Goal: Information Seeking & Learning: Learn about a topic

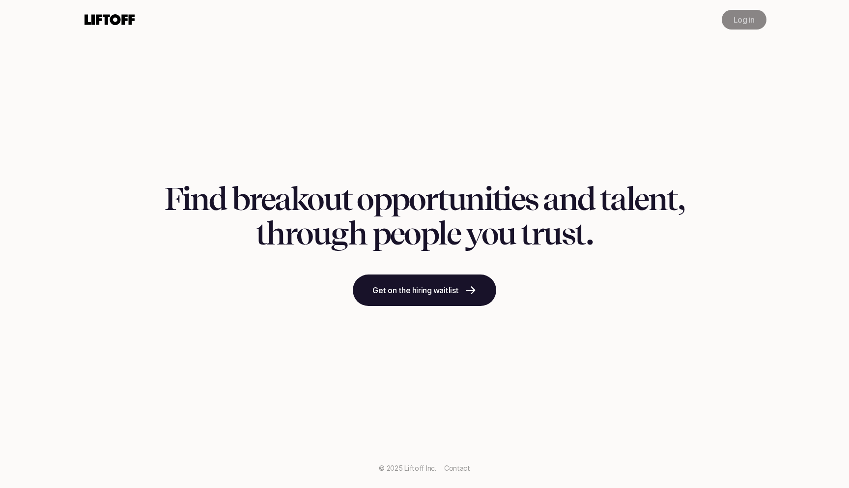
click at [737, 19] on p "Log in" at bounding box center [744, 20] width 21 height 12
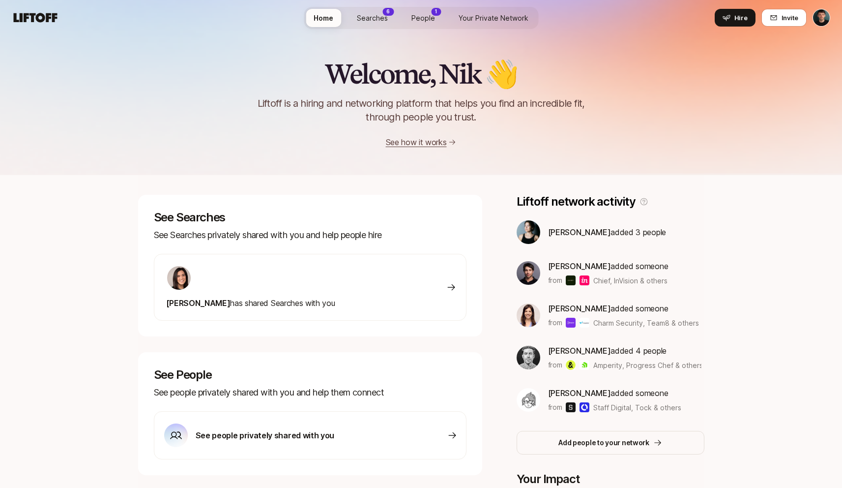
click at [386, 21] on span "Searches" at bounding box center [372, 18] width 31 height 10
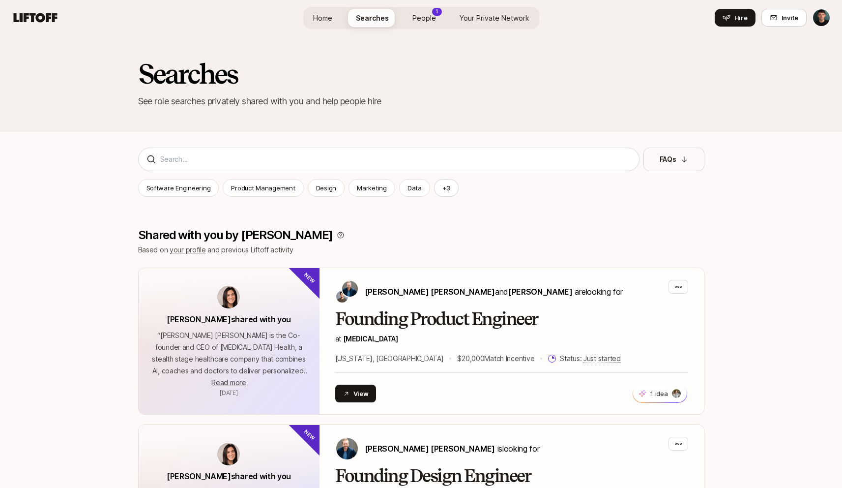
click at [419, 23] on span "People" at bounding box center [424, 18] width 24 height 10
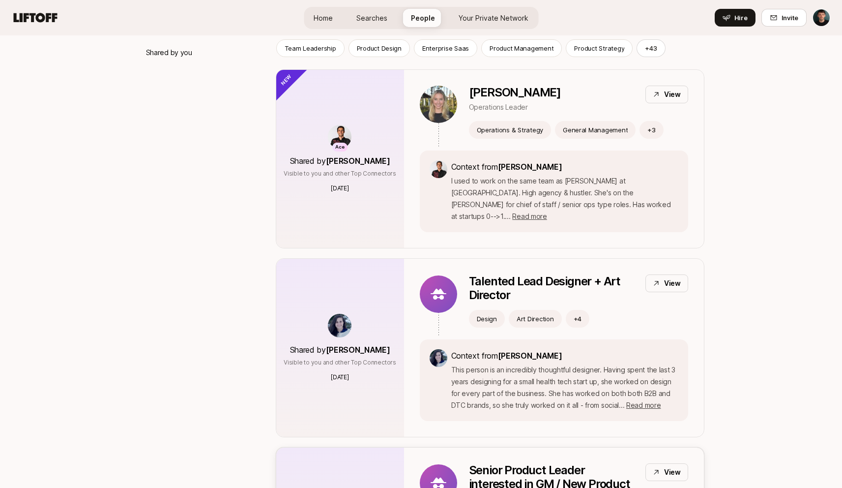
scroll to position [331, 0]
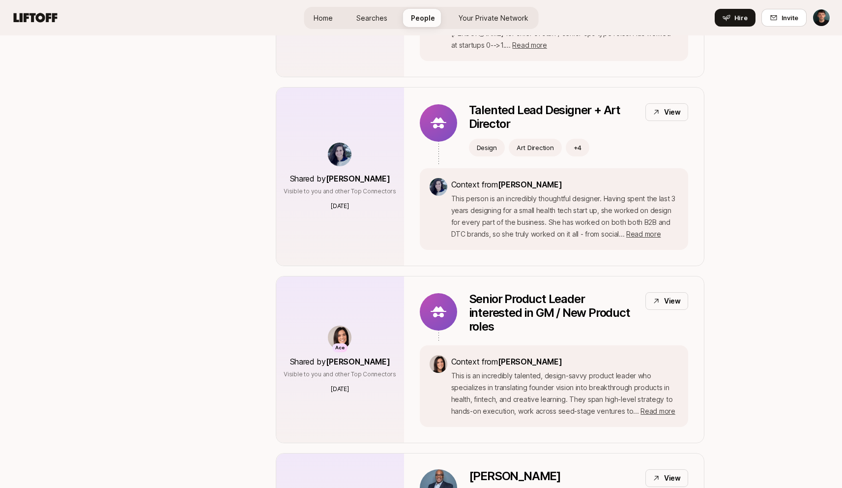
click at [363, 19] on span "Searches" at bounding box center [371, 18] width 31 height 10
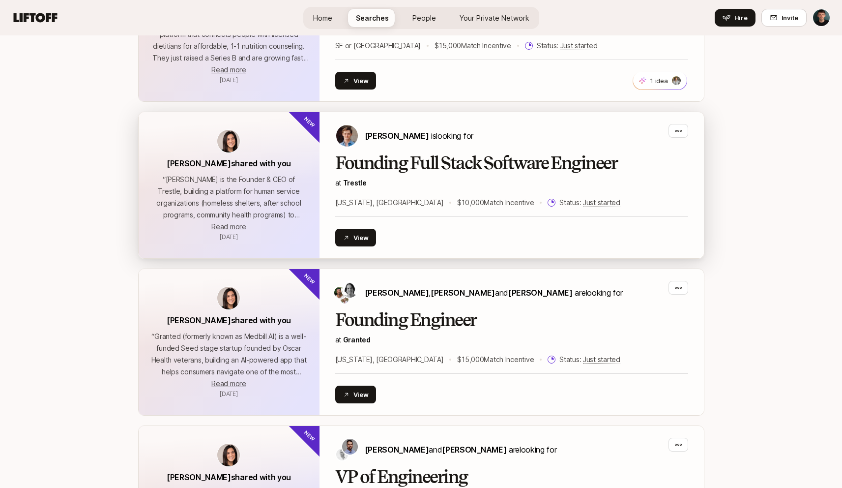
scroll to position [835, 0]
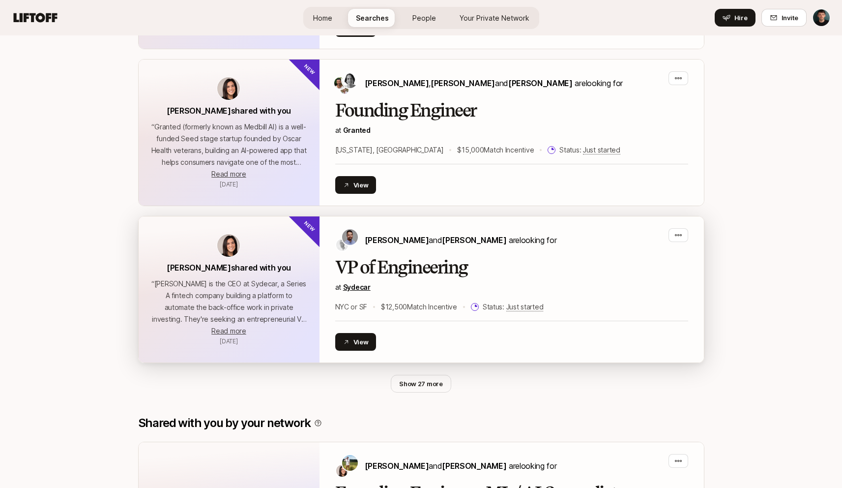
click at [354, 287] on link "Sydecar" at bounding box center [357, 287] width 28 height 8
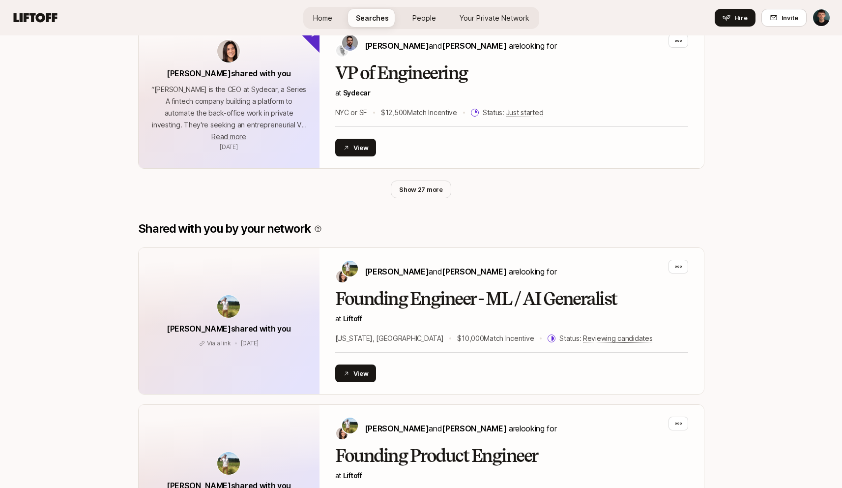
scroll to position [1028, 0]
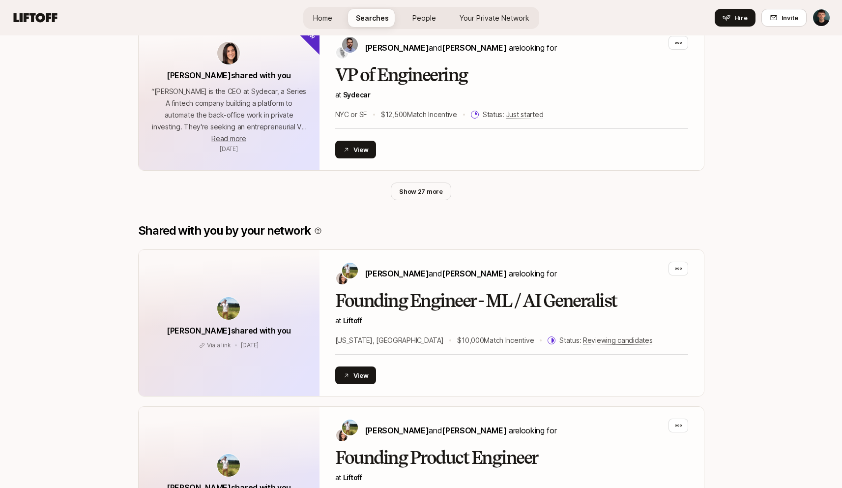
click at [419, 199] on button "Show 27 more" at bounding box center [421, 191] width 60 height 18
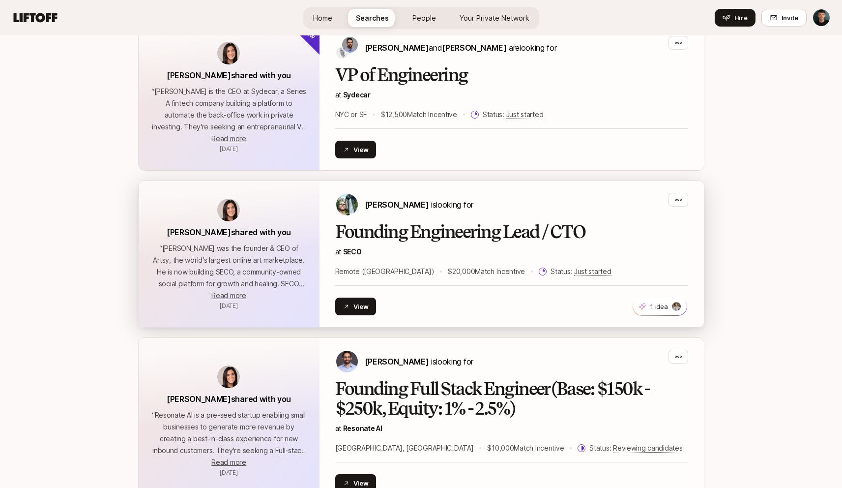
click at [349, 250] on span "SECO" at bounding box center [352, 251] width 19 height 8
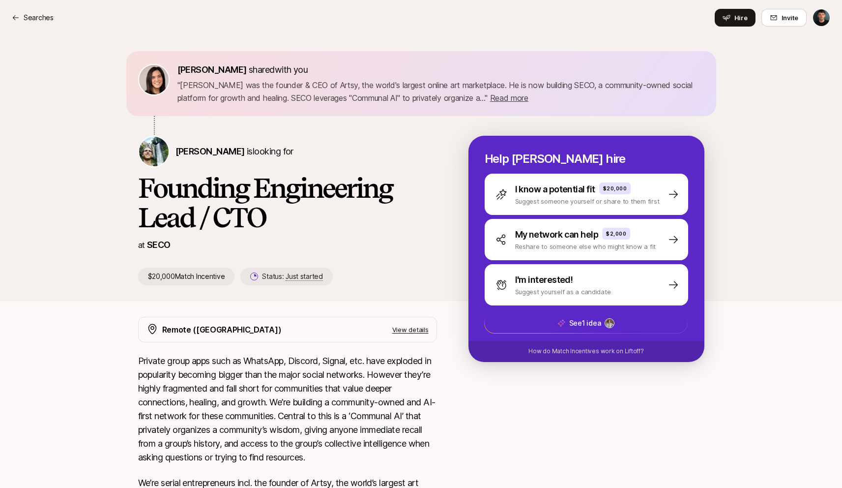
click at [160, 246] on p "SECO" at bounding box center [159, 245] width 24 height 14
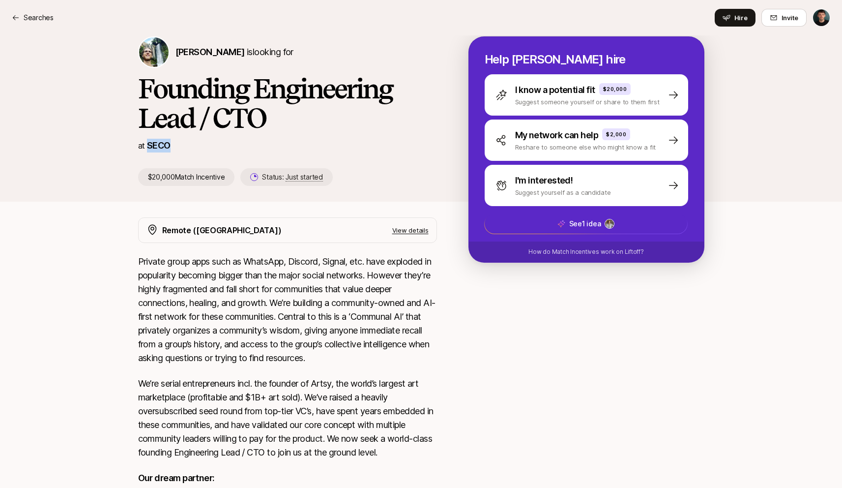
scroll to position [203, 0]
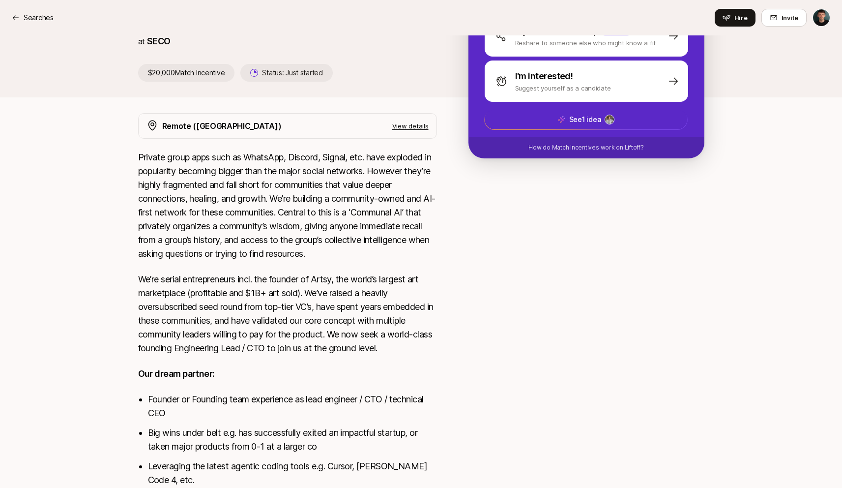
click at [469, 254] on div at bounding box center [586, 487] width 236 height 749
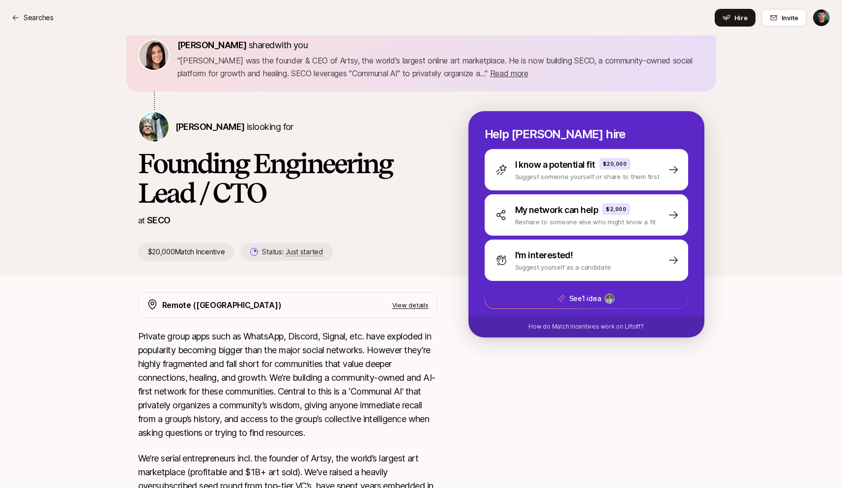
scroll to position [0, 0]
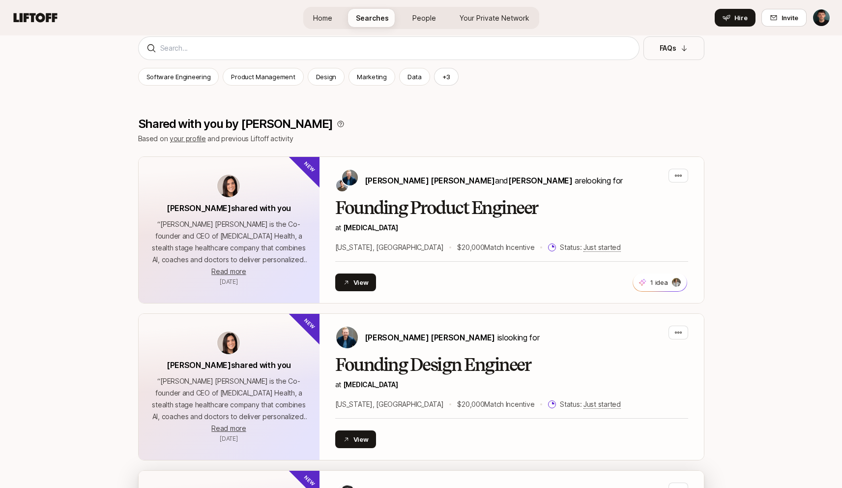
scroll to position [167, 0]
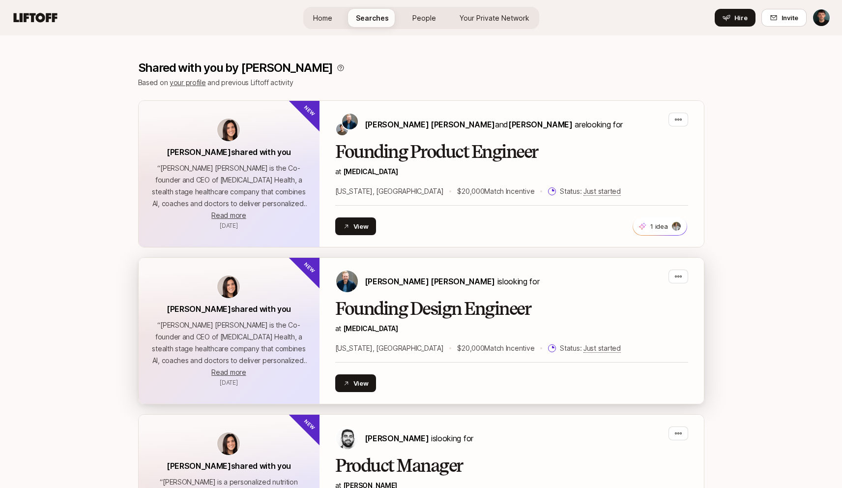
click at [417, 307] on h2 "Founding Design Engineer" at bounding box center [511, 309] width 353 height 20
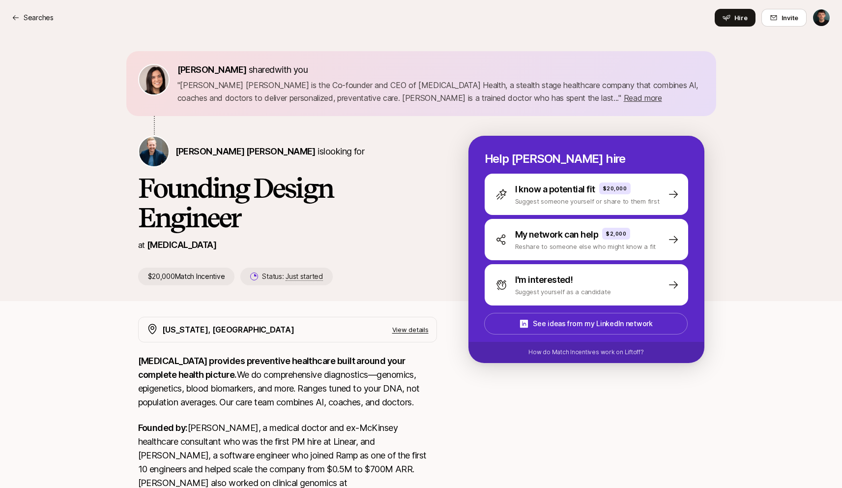
click at [159, 248] on p "[MEDICAL_DATA]" at bounding box center [181, 245] width 69 height 14
click at [160, 247] on p "[MEDICAL_DATA]" at bounding box center [181, 245] width 69 height 14
drag, startPoint x: 160, startPoint y: 247, endPoint x: 178, endPoint y: 252, distance: 19.4
click at [160, 247] on p "[MEDICAL_DATA]" at bounding box center [181, 245] width 69 height 14
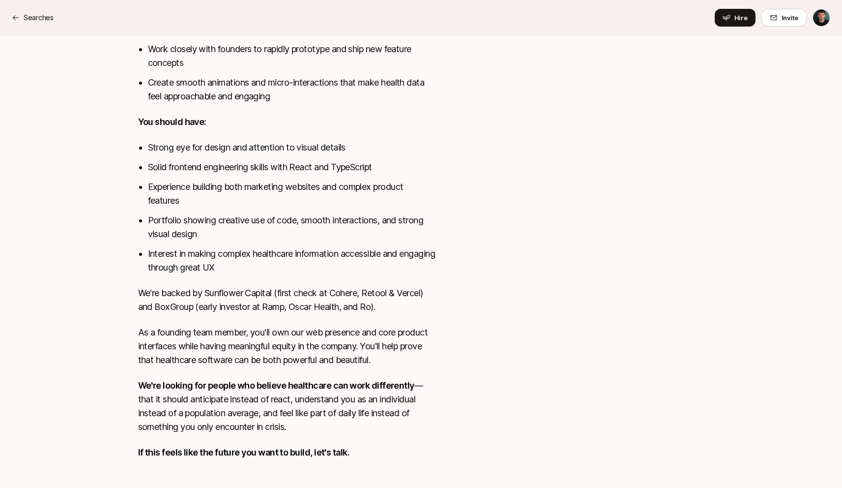
scroll to position [666, 0]
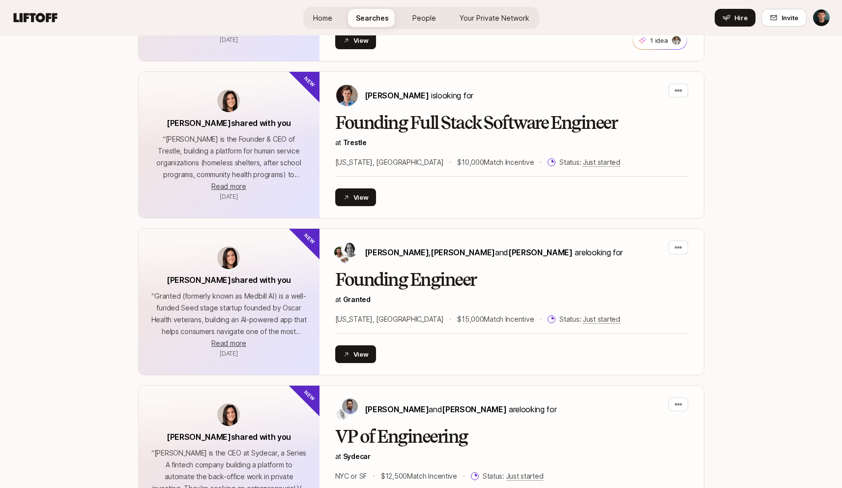
scroll to position [167, 0]
